Goal: Find specific page/section: Find specific page/section

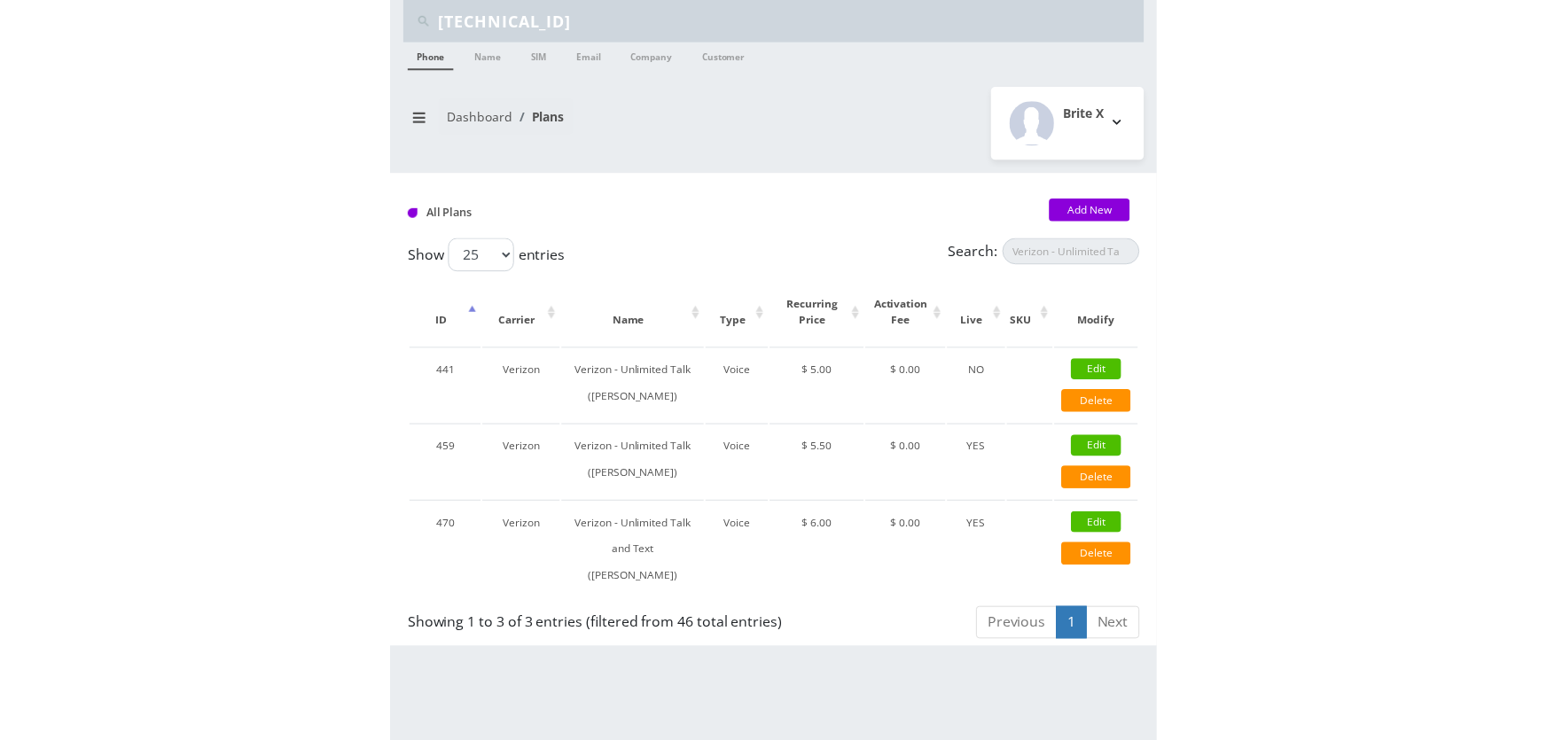
scroll to position [0, 9]
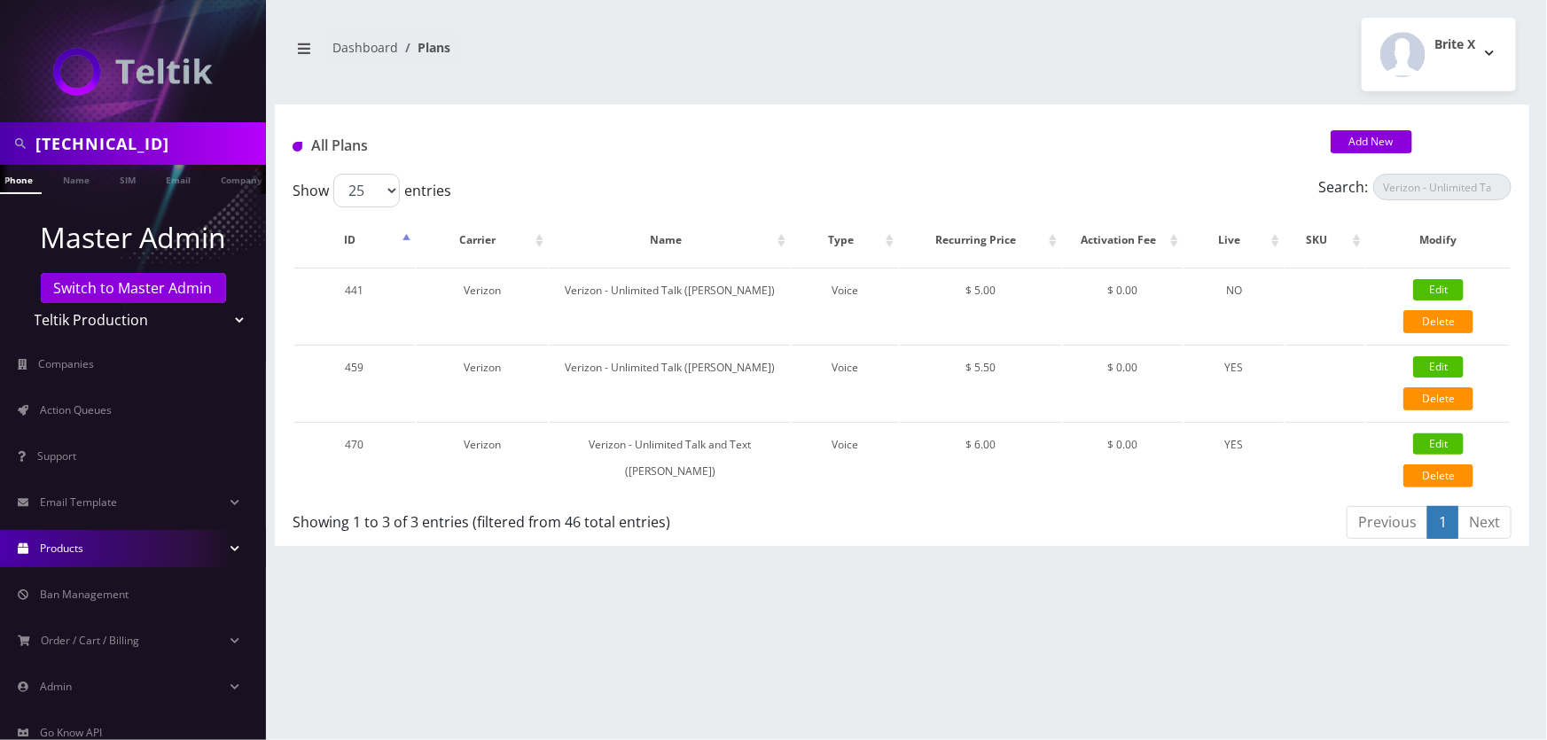
click at [137, 133] on input "89148000010413057282" at bounding box center [148, 144] width 226 height 34
paste input "'Simple Tech Labs',"
type input "'Simple Tech Labs',"
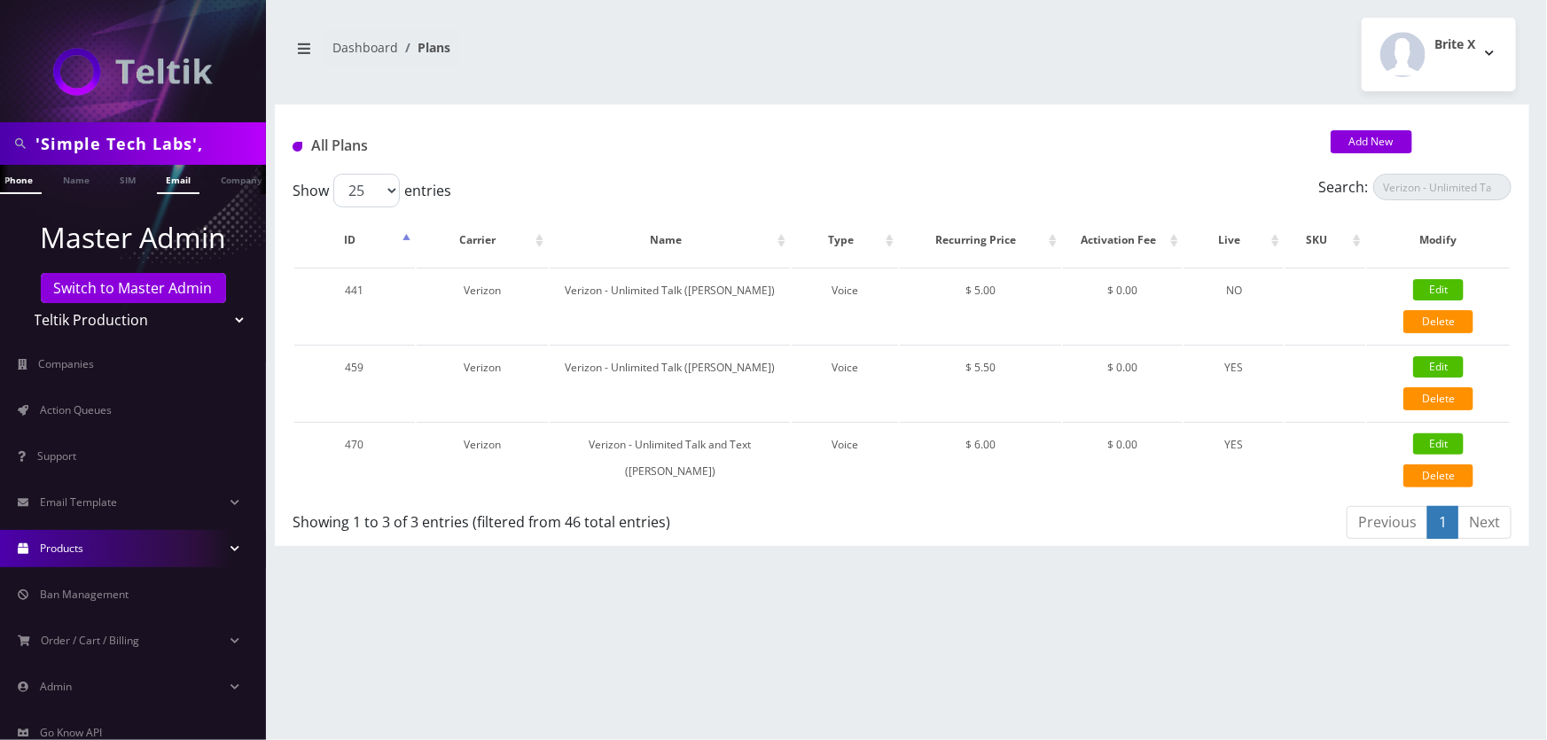
click at [174, 177] on link "Email" at bounding box center [178, 179] width 43 height 29
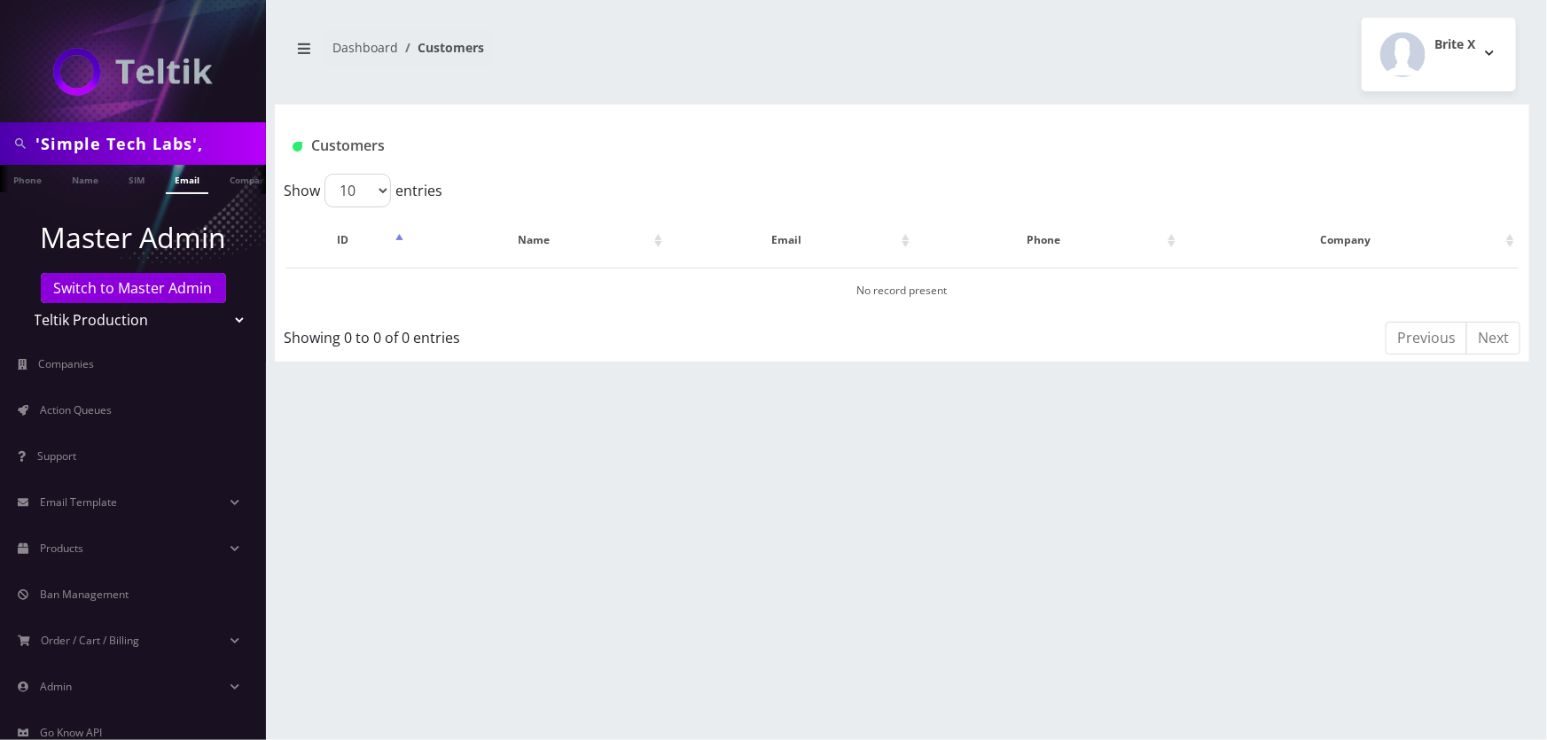
click at [237, 147] on input "'Simple Tech Labs'," at bounding box center [148, 144] width 226 height 34
click at [39, 149] on input "'Simple Tech Labs" at bounding box center [148, 144] width 226 height 34
type input "Simple Tech Labs"
click at [187, 190] on link "Email" at bounding box center [187, 179] width 43 height 29
click at [178, 315] on select "Teltik Production My Link Mobile VennMobile Unlimited Advanced LTE [PERSON_NAME…" at bounding box center [133, 320] width 226 height 34
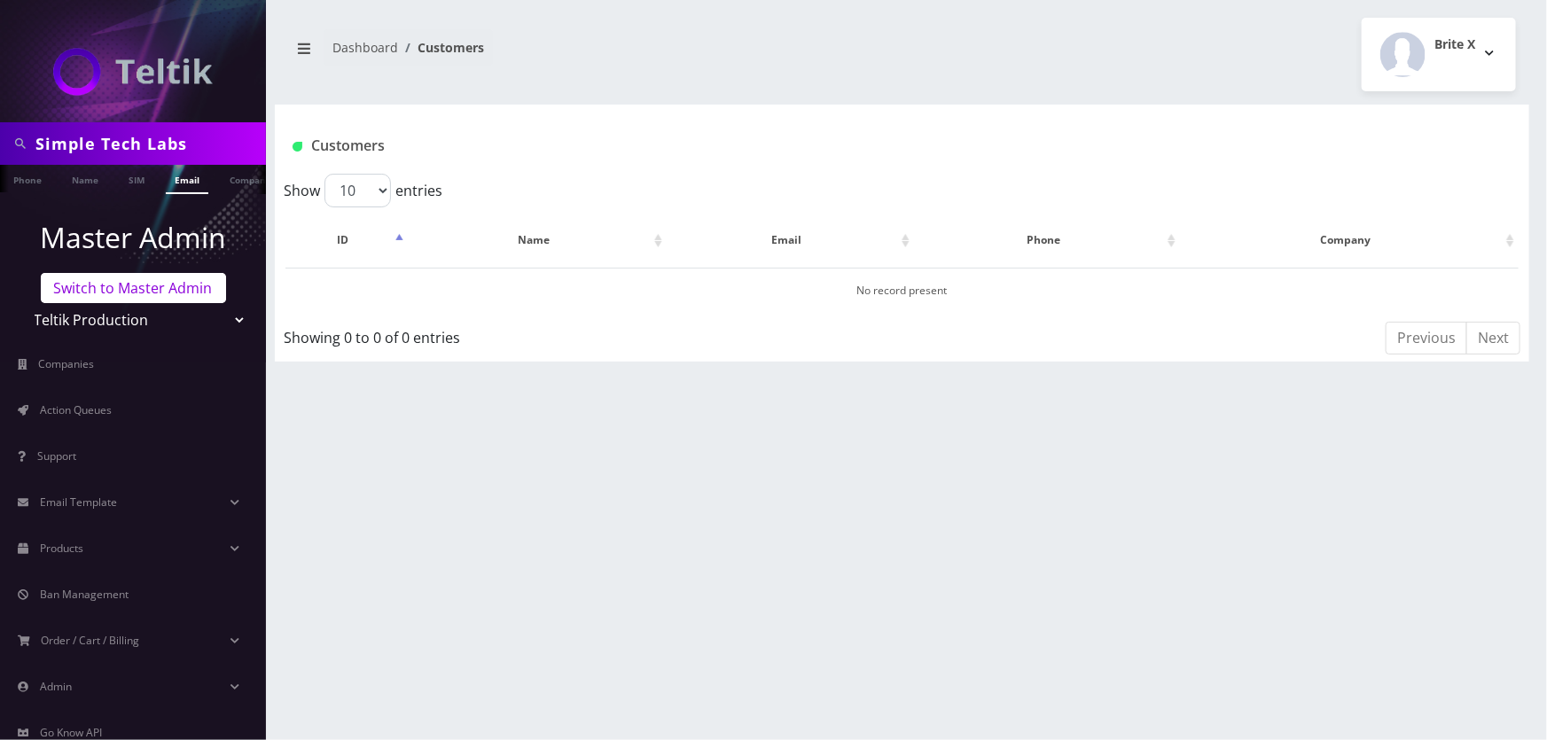
click at [148, 286] on link "Switch to Master Admin" at bounding box center [133, 288] width 185 height 30
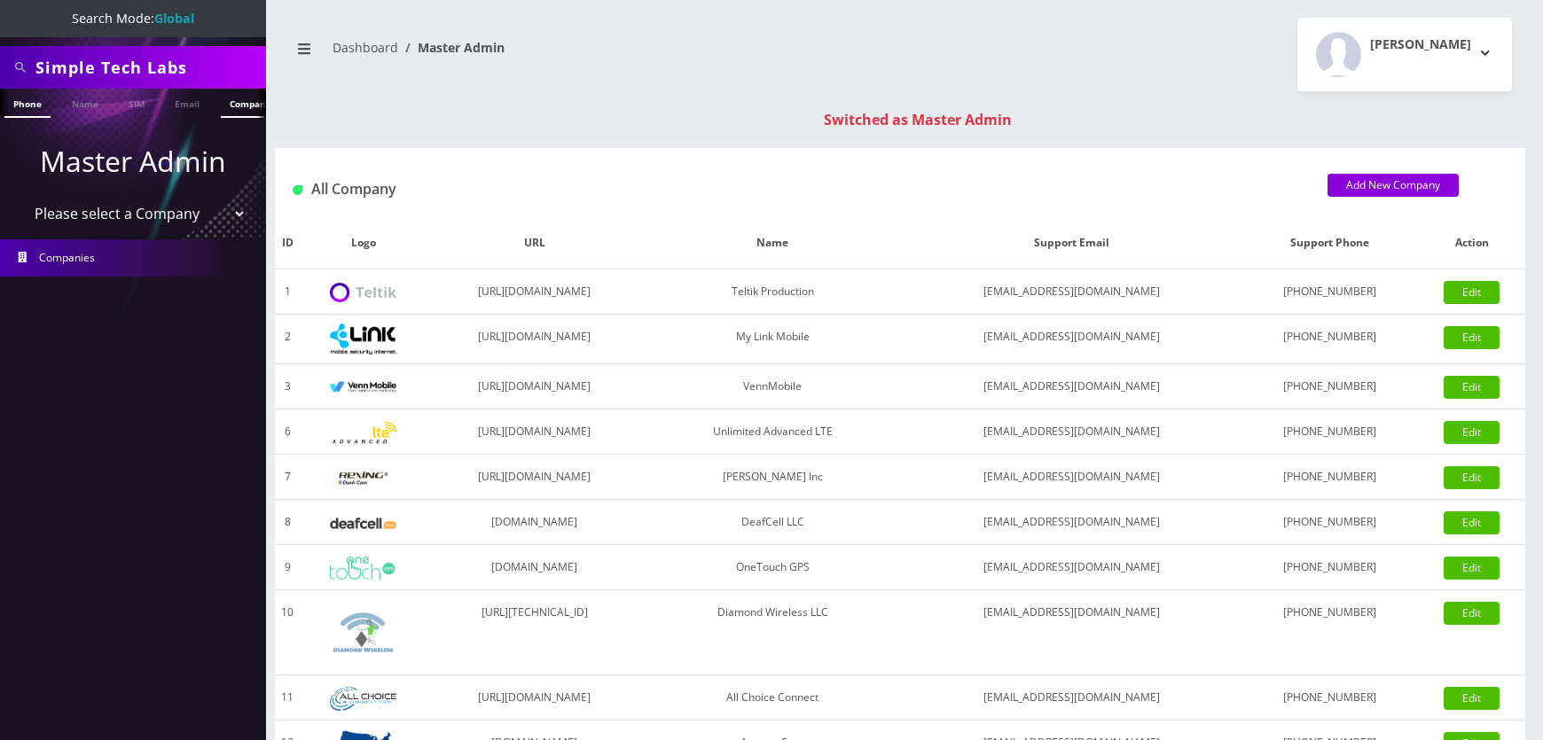
click at [226, 104] on link "Company" at bounding box center [250, 103] width 59 height 29
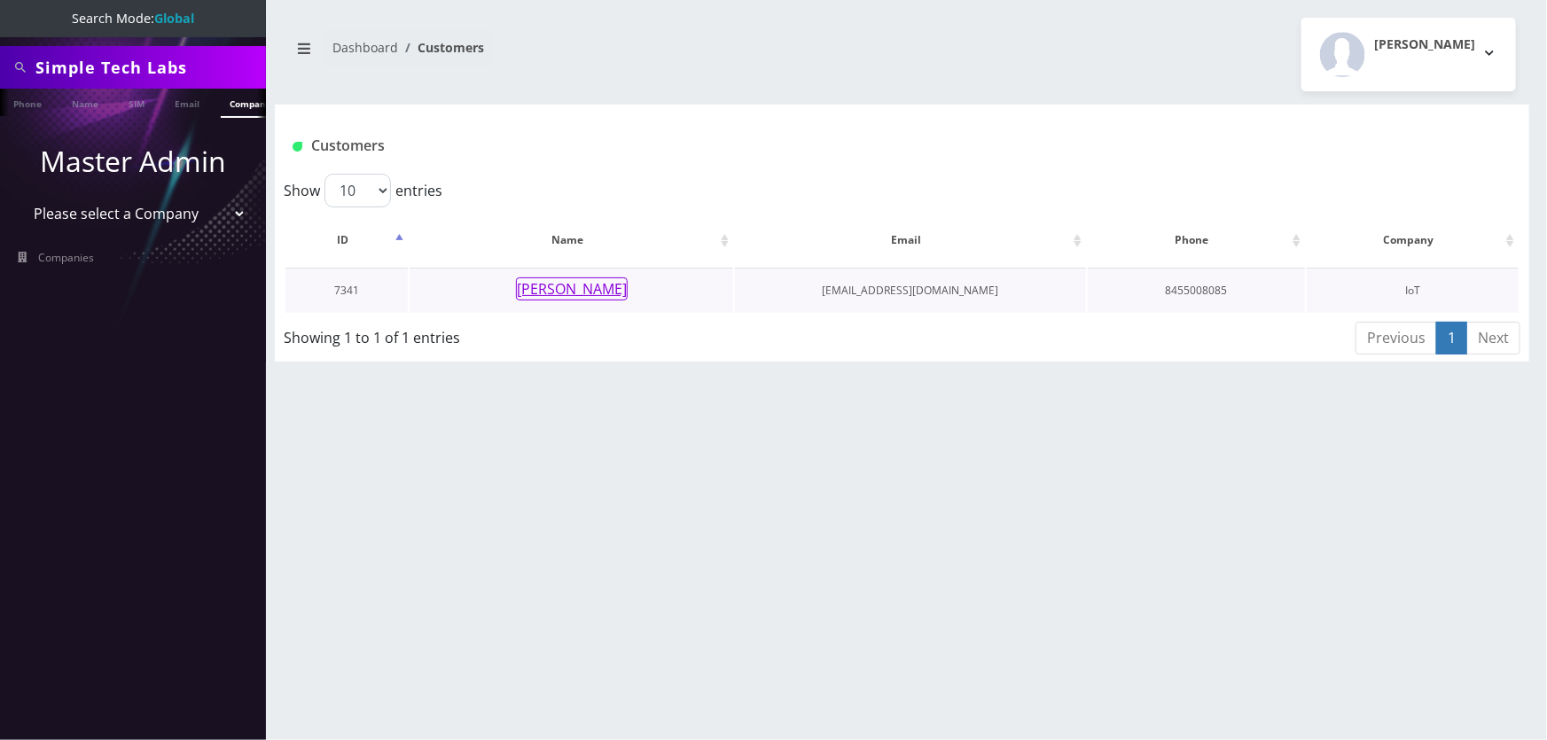
click at [611, 293] on button "[PERSON_NAME]" at bounding box center [572, 289] width 112 height 23
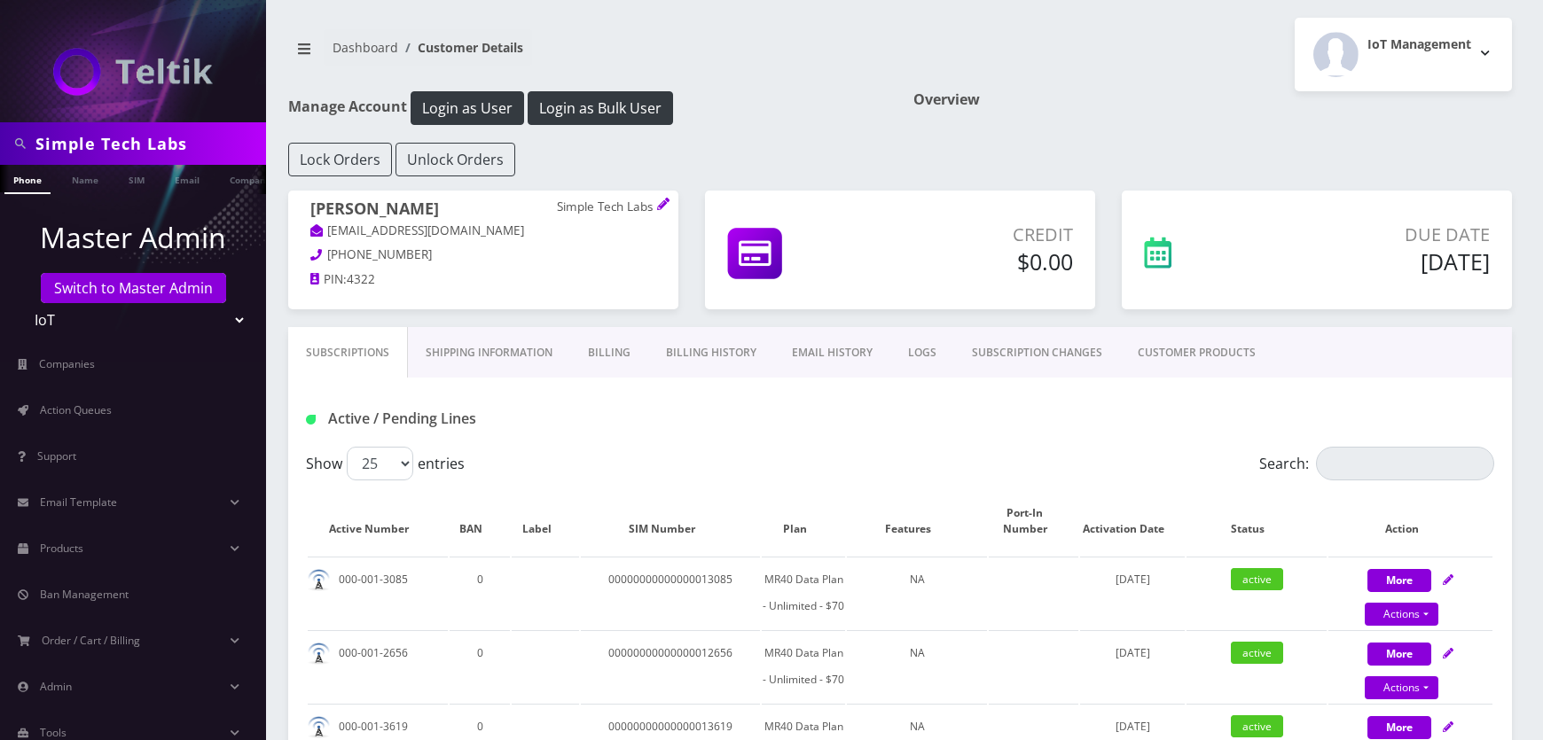
click at [412, 225] on link "lmoshe47@gmail.com" at bounding box center [417, 232] width 214 height 18
drag, startPoint x: 468, startPoint y: 235, endPoint x: 327, endPoint y: 234, distance: 141.0
click at [327, 234] on p "lmoshe47@gmail.com" at bounding box center [483, 232] width 346 height 20
copy link "lmoshe47@gmail.com"
click at [198, 285] on link "Switch to Master Admin" at bounding box center [133, 288] width 185 height 30
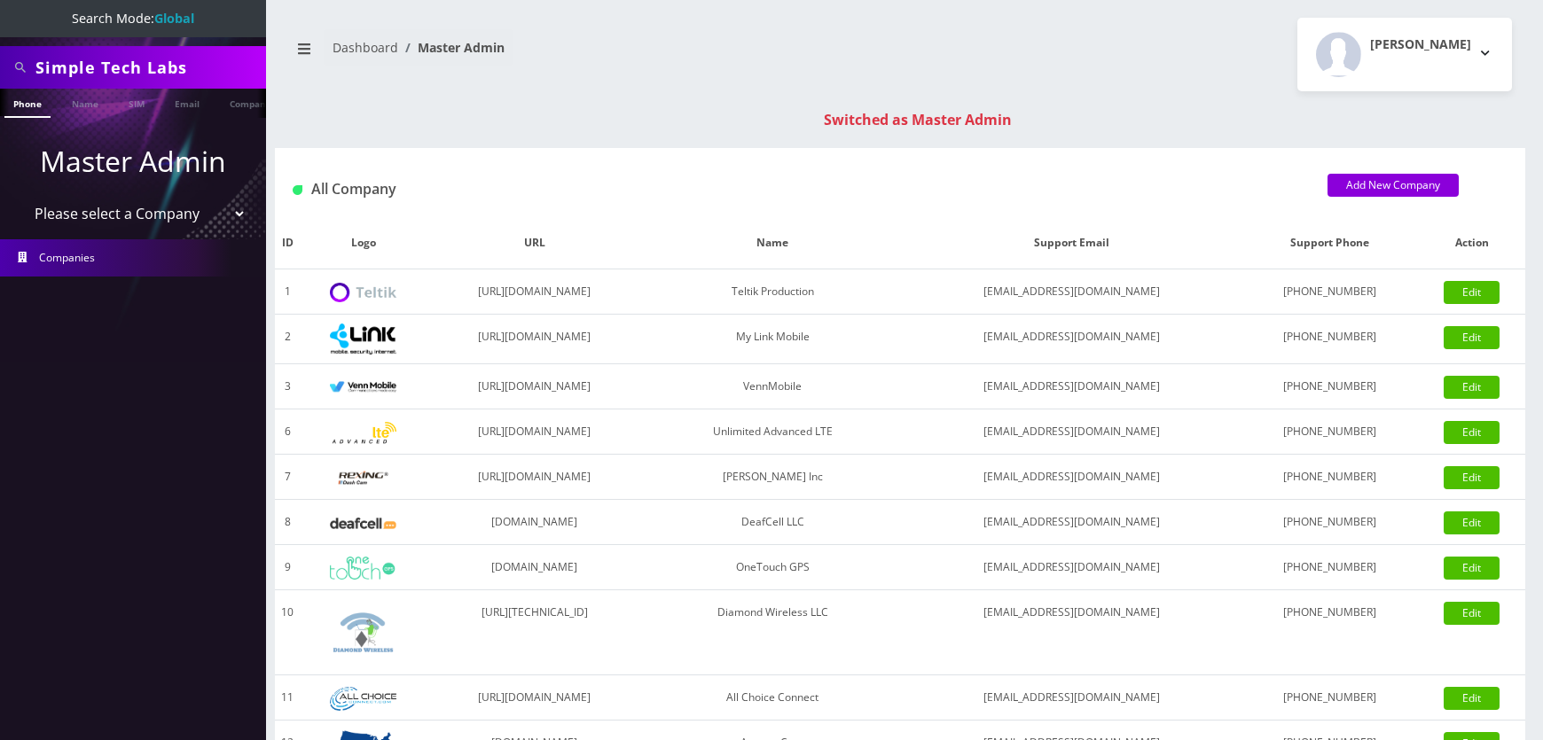
click at [206, 73] on input "Simple Tech Labs" at bounding box center [148, 68] width 226 height 34
paste input "[EMAIL_ADDRESS][DOMAIN_NAME]"
type input "creasyjh@gmail.com"
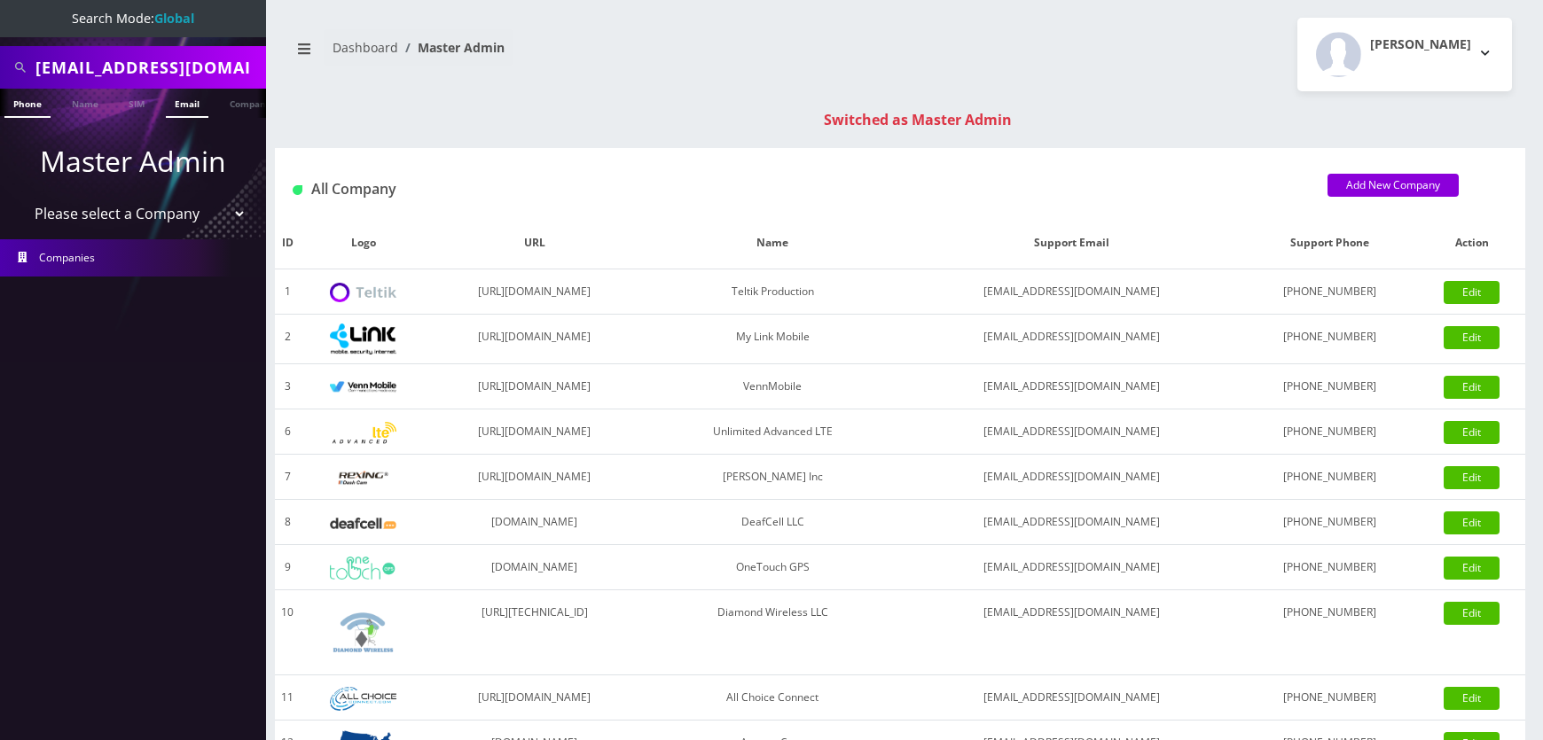
click at [188, 93] on link "Email" at bounding box center [187, 103] width 43 height 29
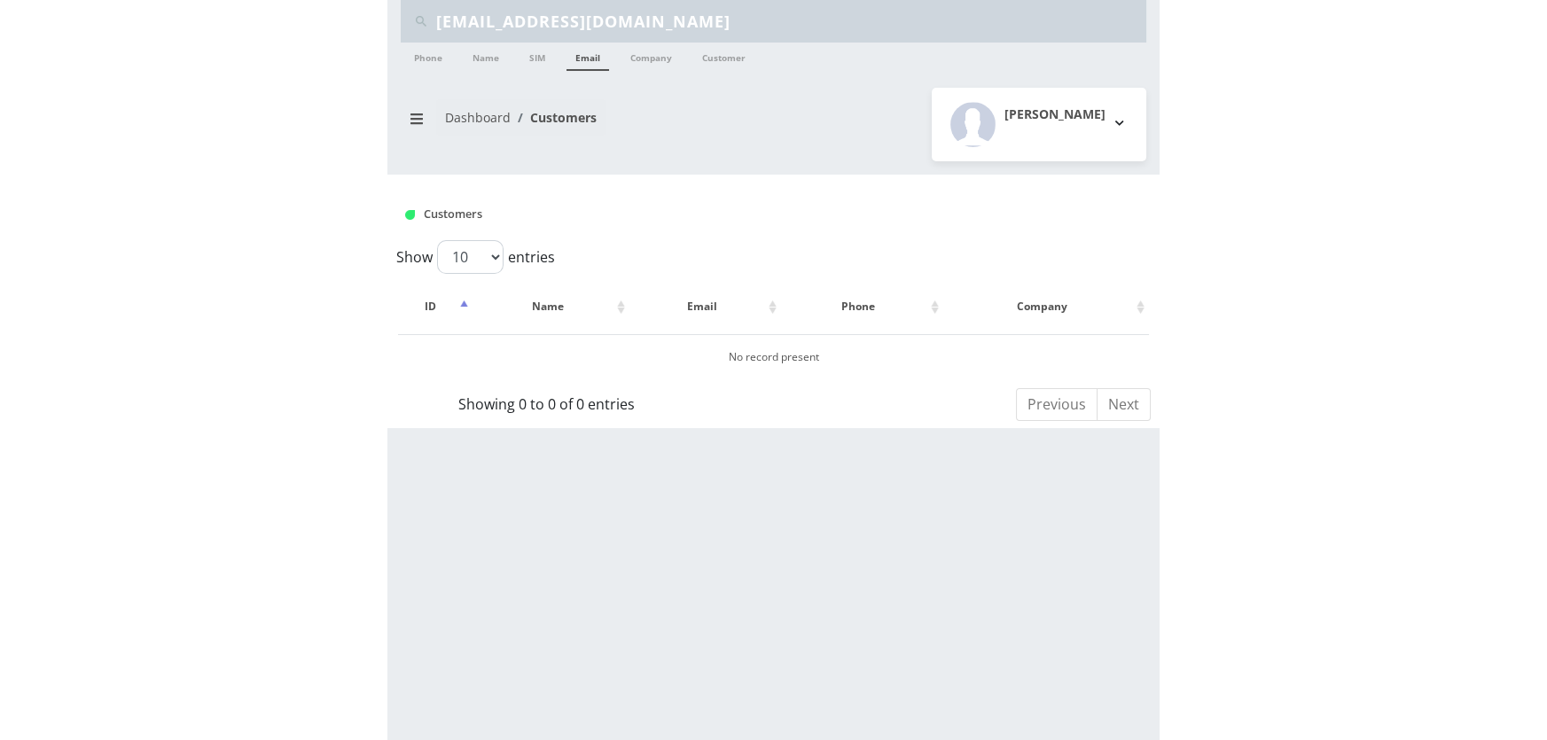
scroll to position [0, 43]
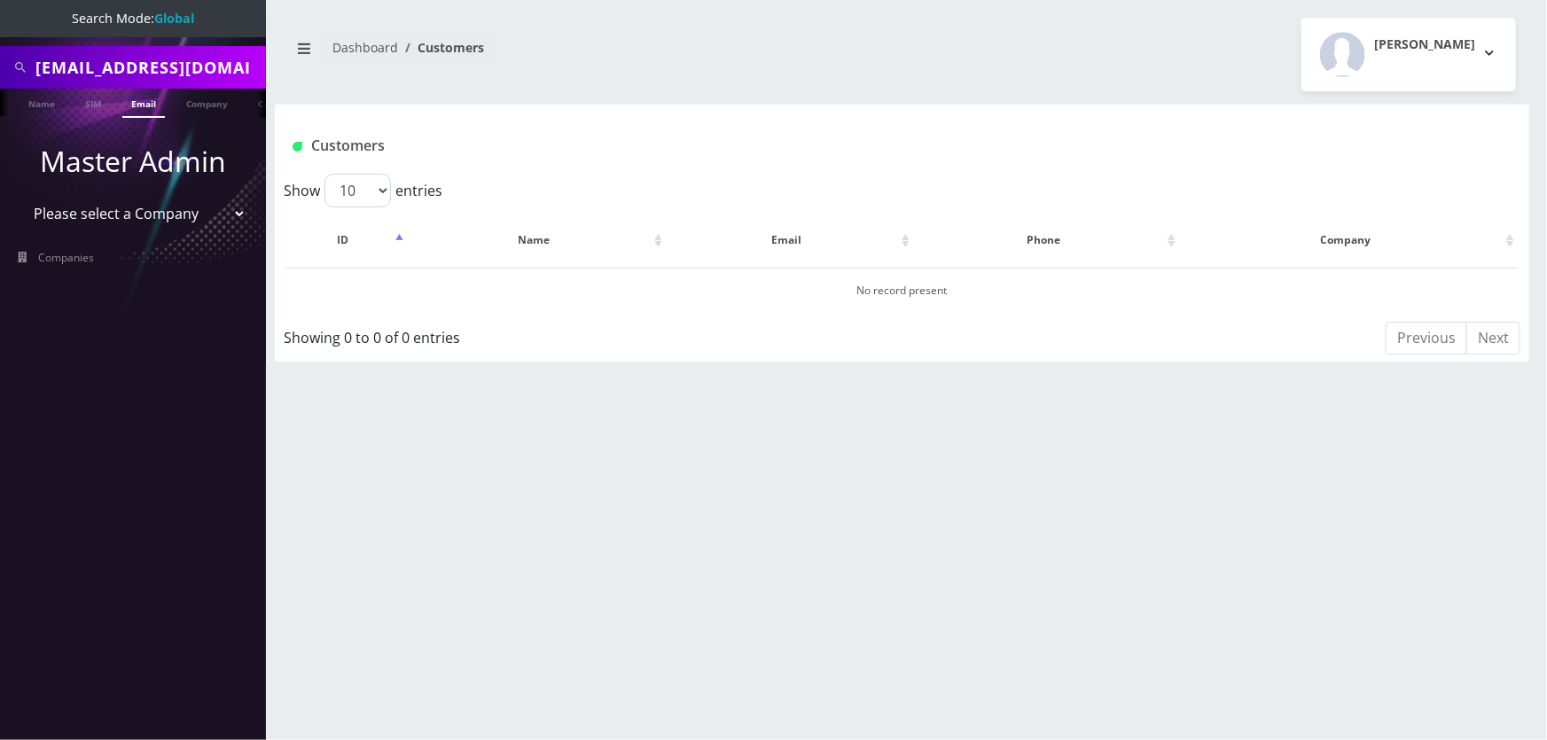
click at [173, 69] on input "creasyjh@gmail.com" at bounding box center [148, 68] width 226 height 34
paste input "mguerrero@bergmankprs"
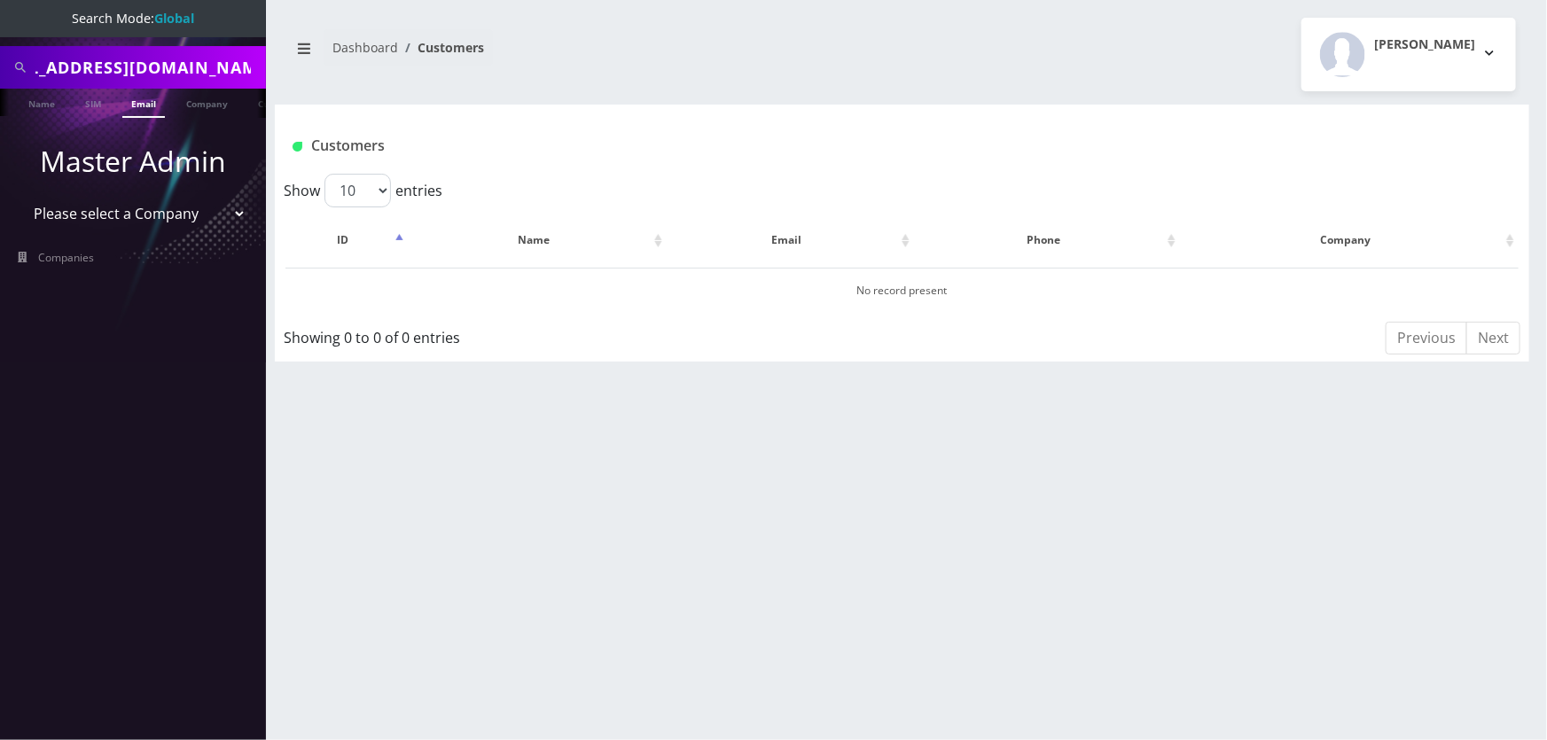
type input "[EMAIL_ADDRESS][DOMAIN_NAME]"
click at [155, 107] on link "Email" at bounding box center [143, 103] width 43 height 29
